Goal: Transaction & Acquisition: Purchase product/service

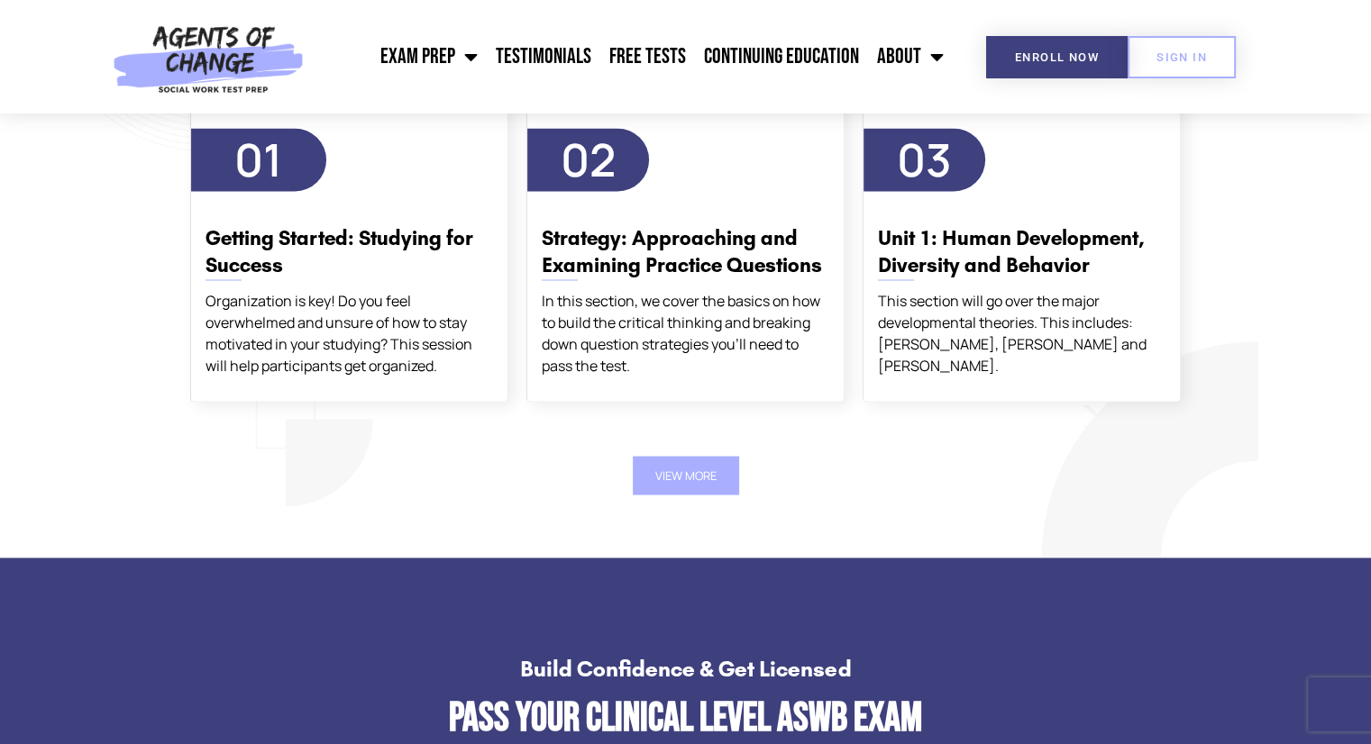
scroll to position [3154, 0]
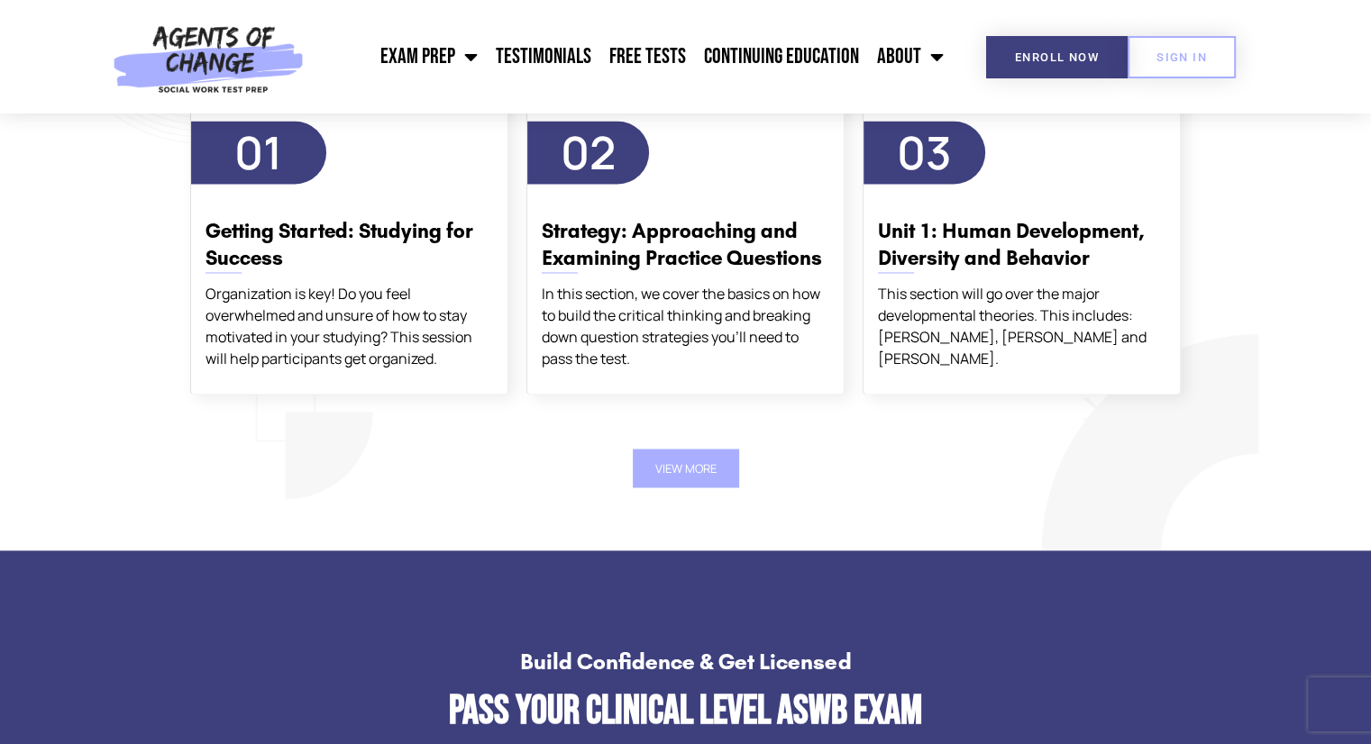
click at [671, 478] on button "View More" at bounding box center [686, 468] width 106 height 39
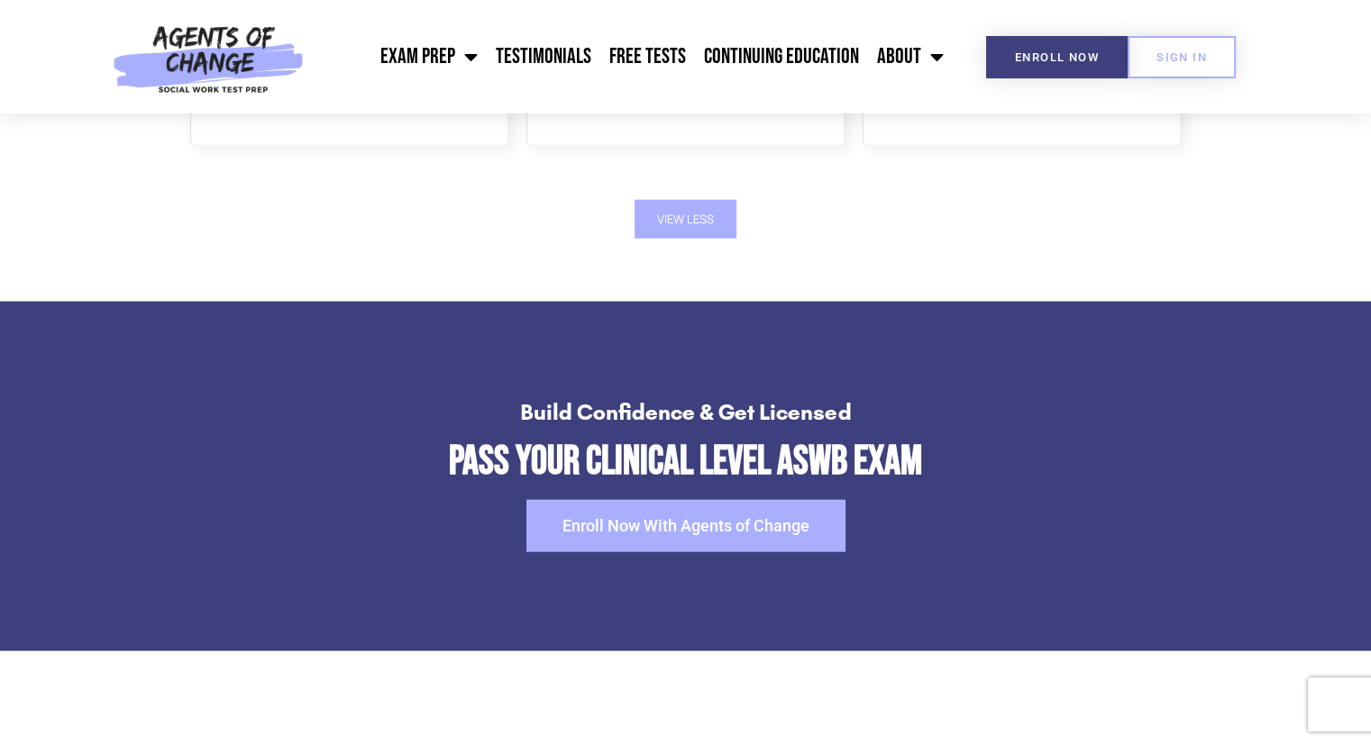
scroll to position [4145, 0]
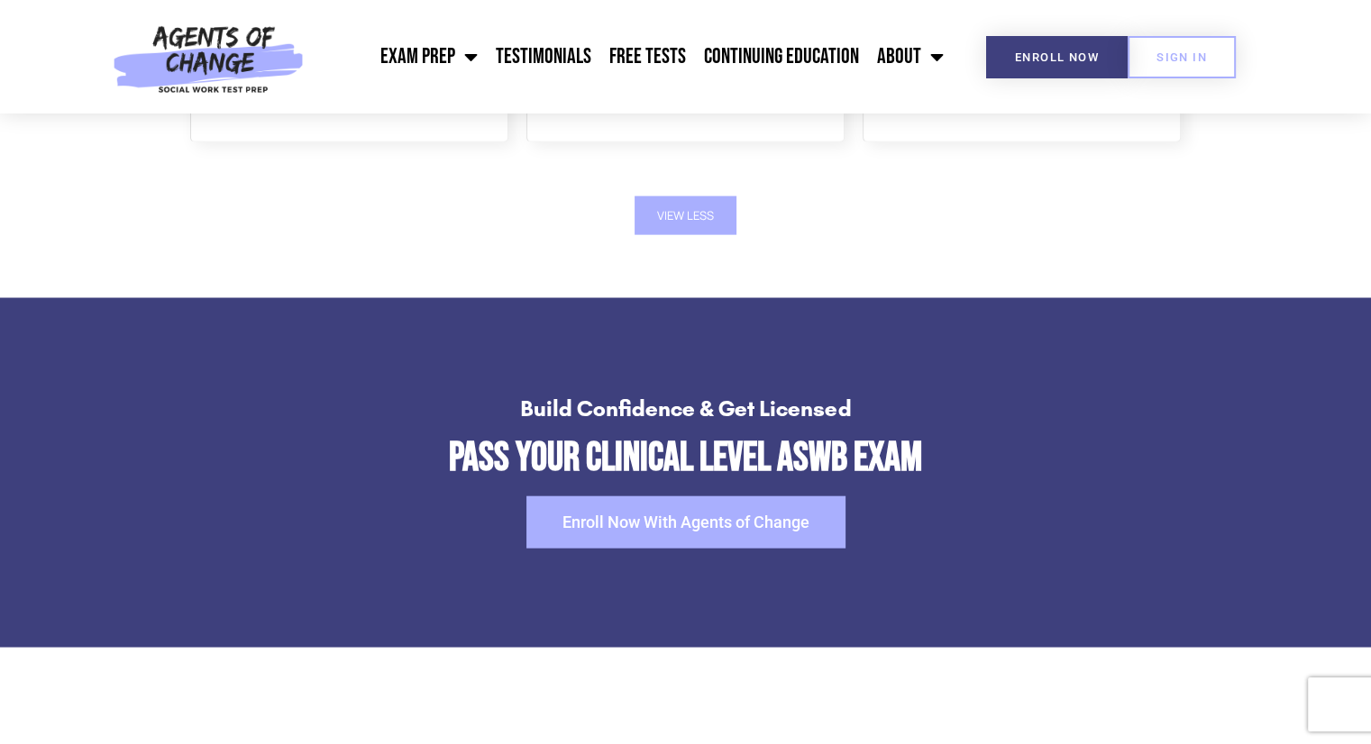
click at [699, 515] on span "Enroll Now With Agents of Change" at bounding box center [685, 523] width 247 height 16
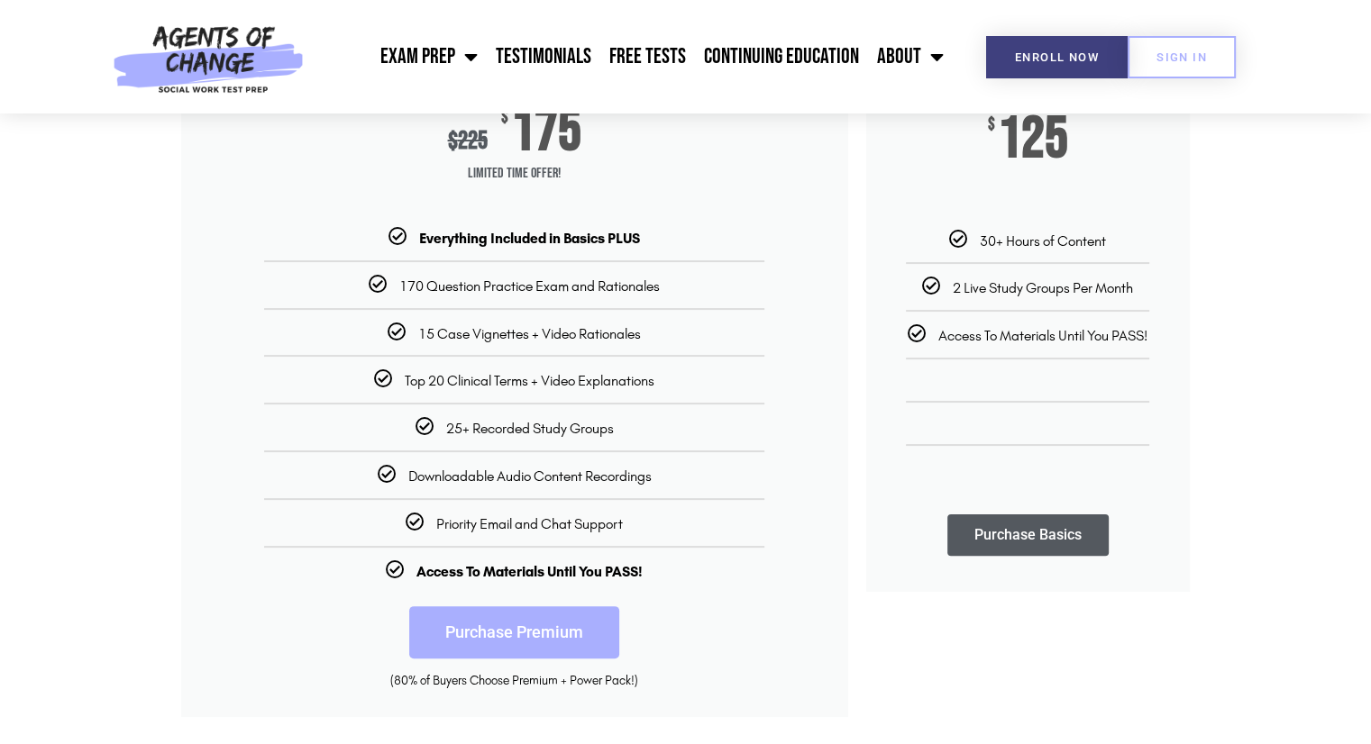
scroll to position [360, 0]
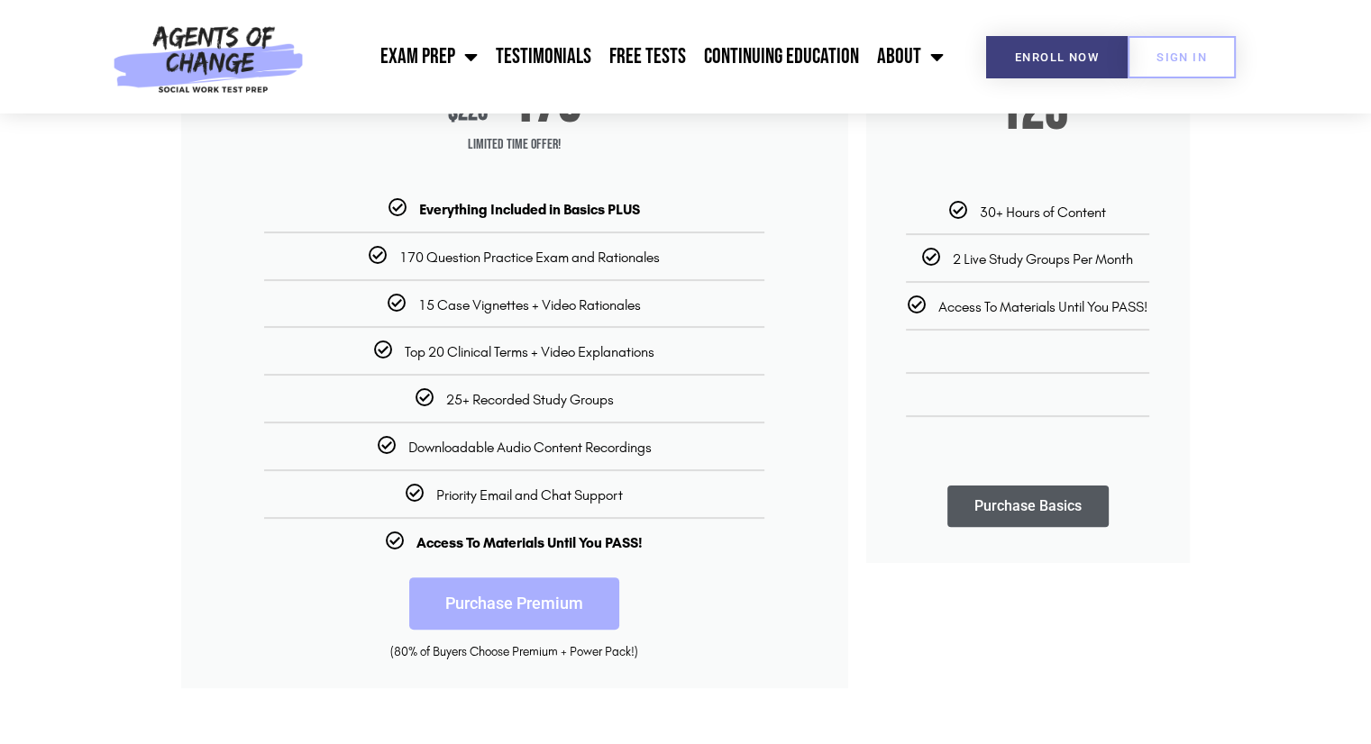
click at [496, 617] on link "Purchase Premium" at bounding box center [514, 604] width 210 height 52
